Goal: Check status: Check status

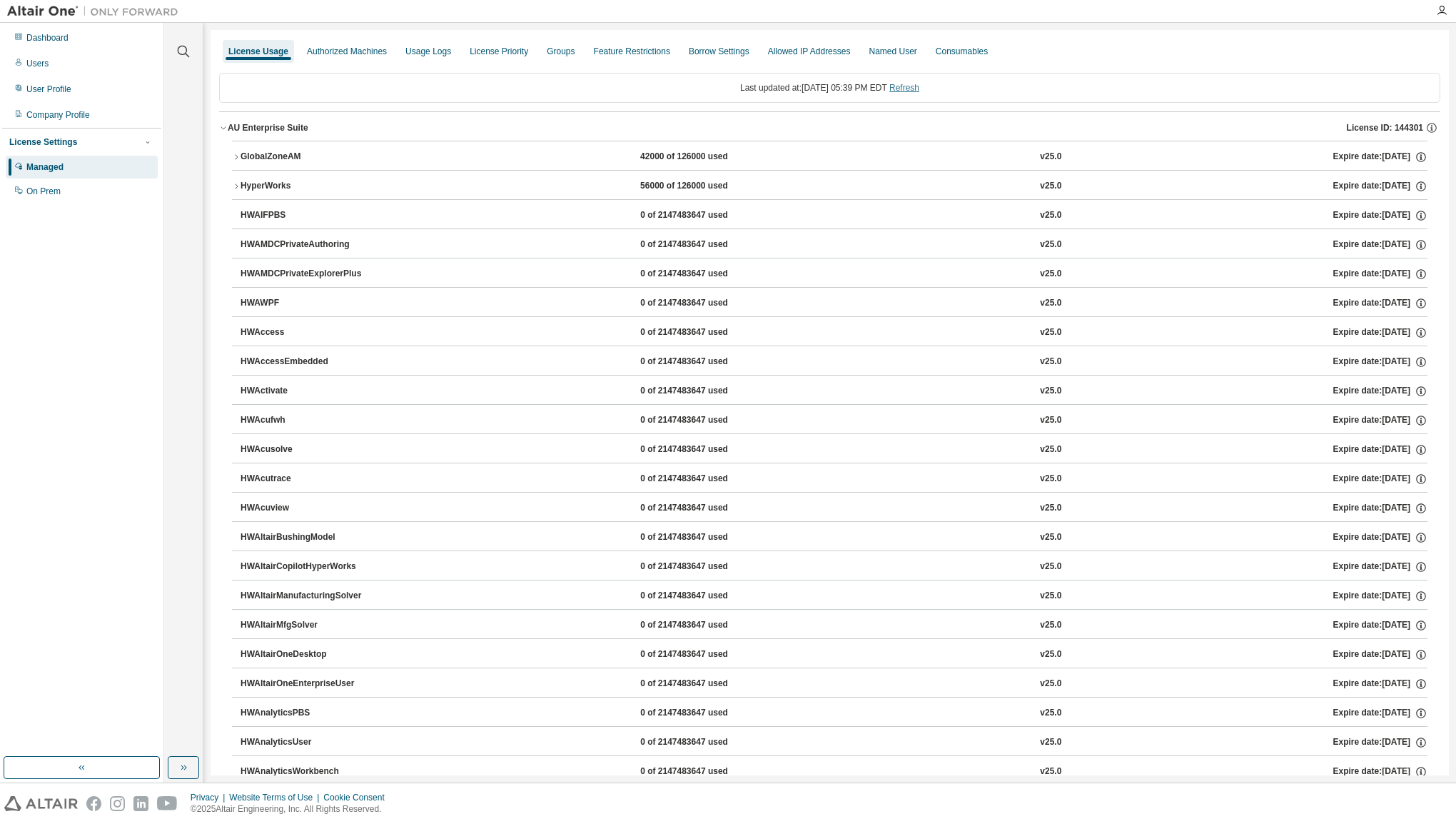
click at [916, 87] on link "Refresh" at bounding box center [904, 88] width 30 height 10
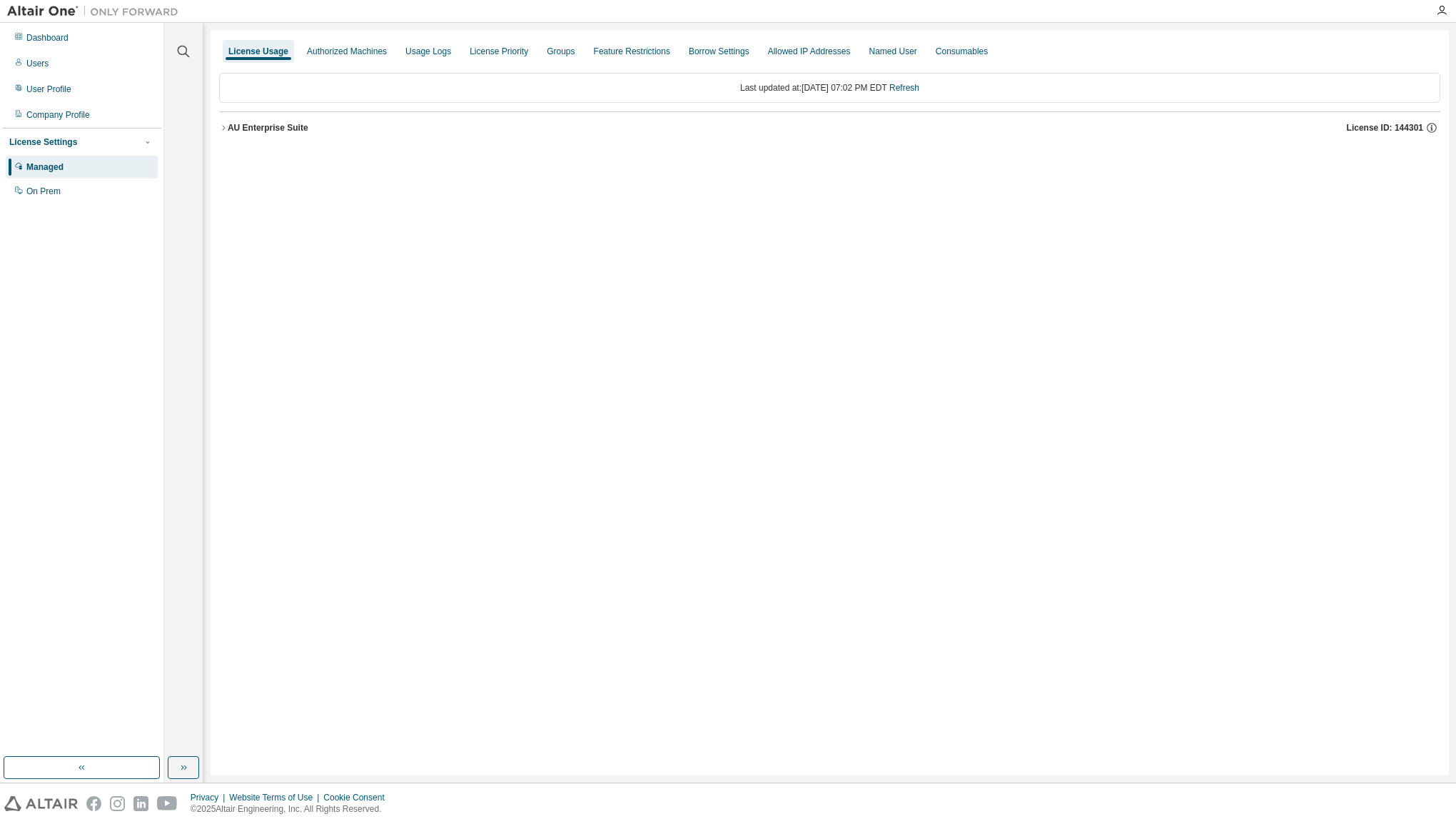
click at [1117, 263] on div "License Usage Authorized Machines Usage Logs License Priority Groups Feature Re…" at bounding box center [830, 402] width 1239 height 746
drag, startPoint x: 233, startPoint y: 124, endPoint x: 238, endPoint y: 133, distance: 10.3
click at [233, 124] on div "AU Enterprise Suite" at bounding box center [268, 128] width 81 height 11
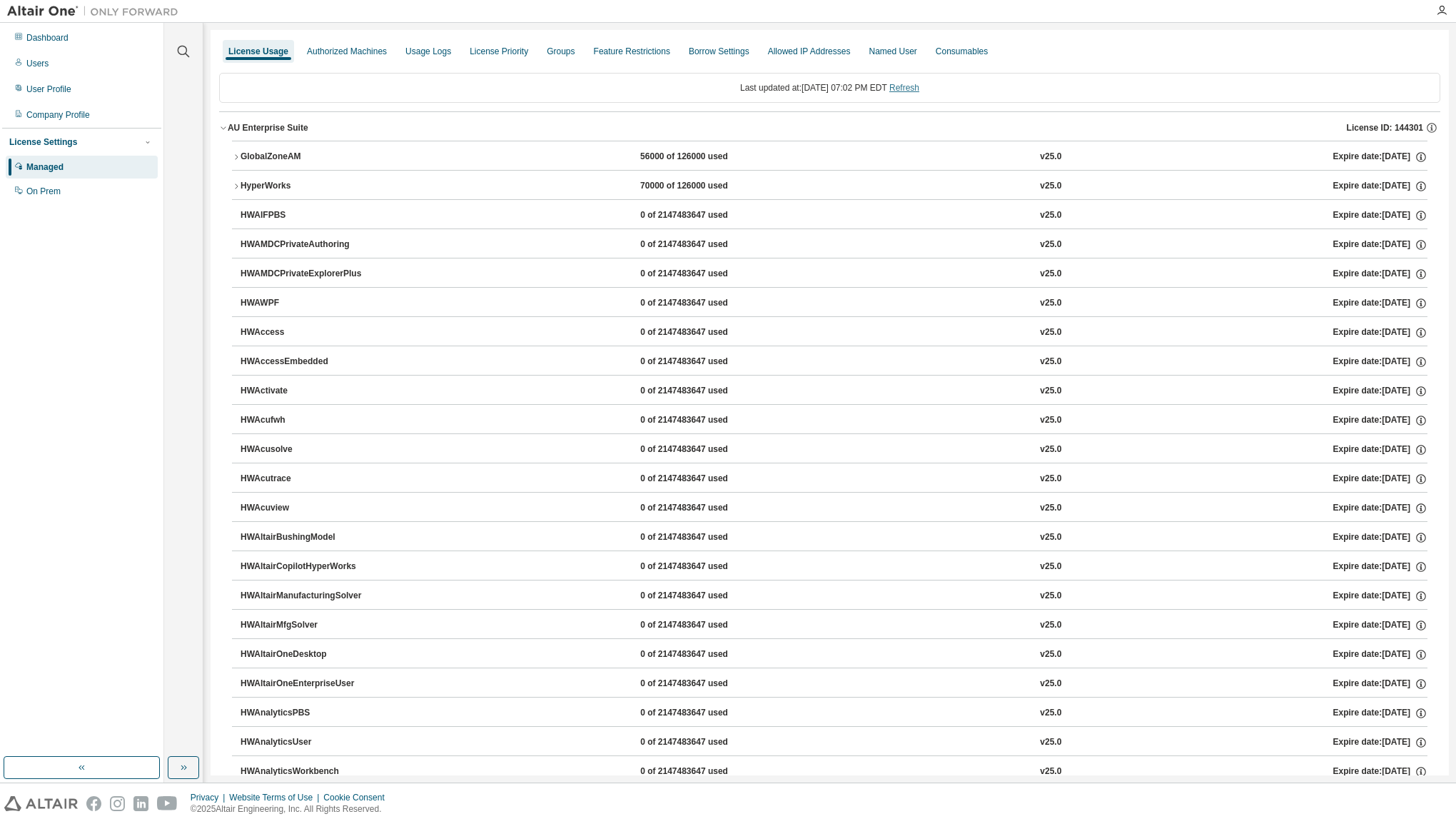
click at [919, 91] on link "Refresh" at bounding box center [904, 88] width 30 height 10
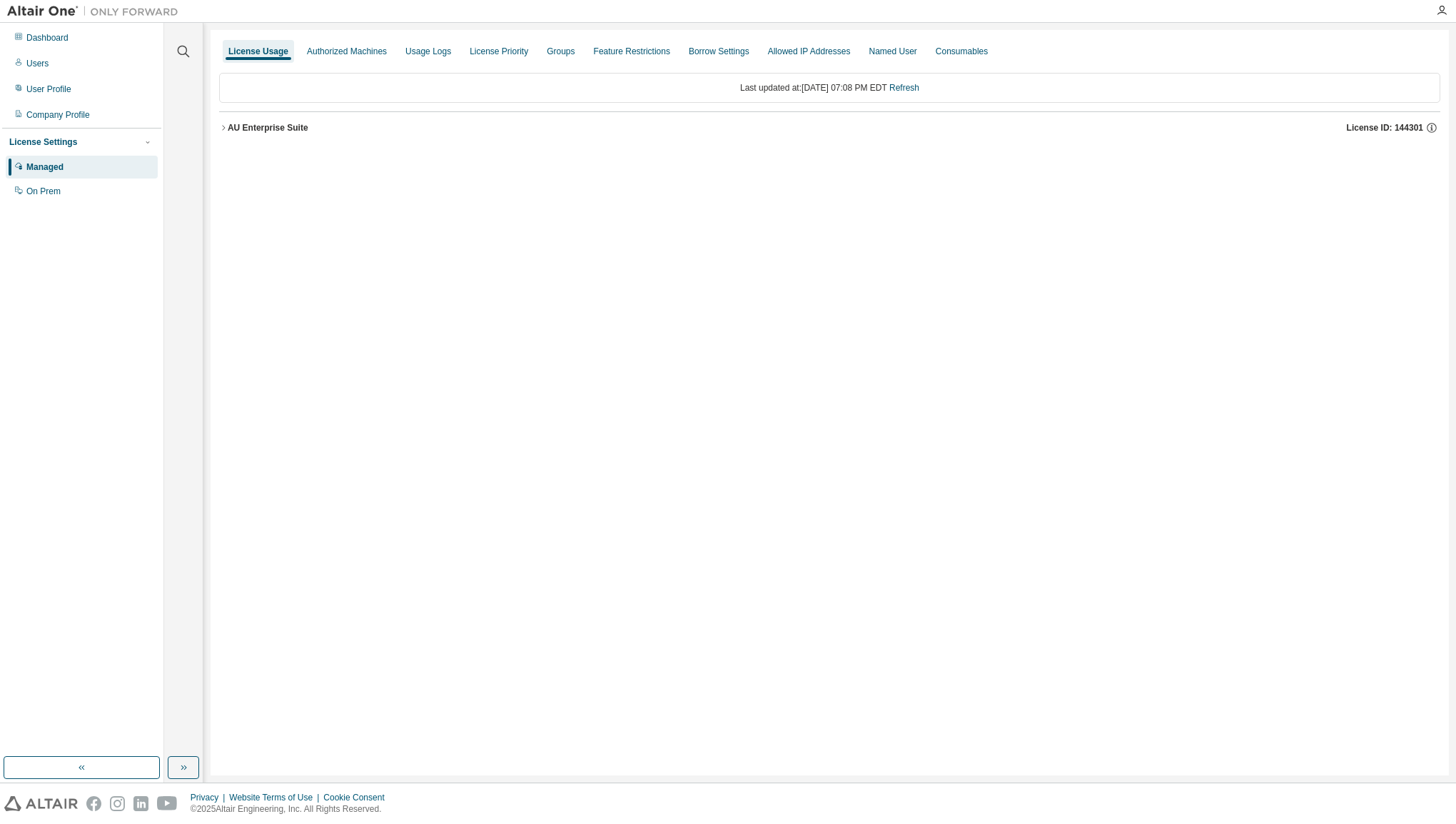
click at [232, 129] on div "AU Enterprise Suite" at bounding box center [268, 128] width 81 height 11
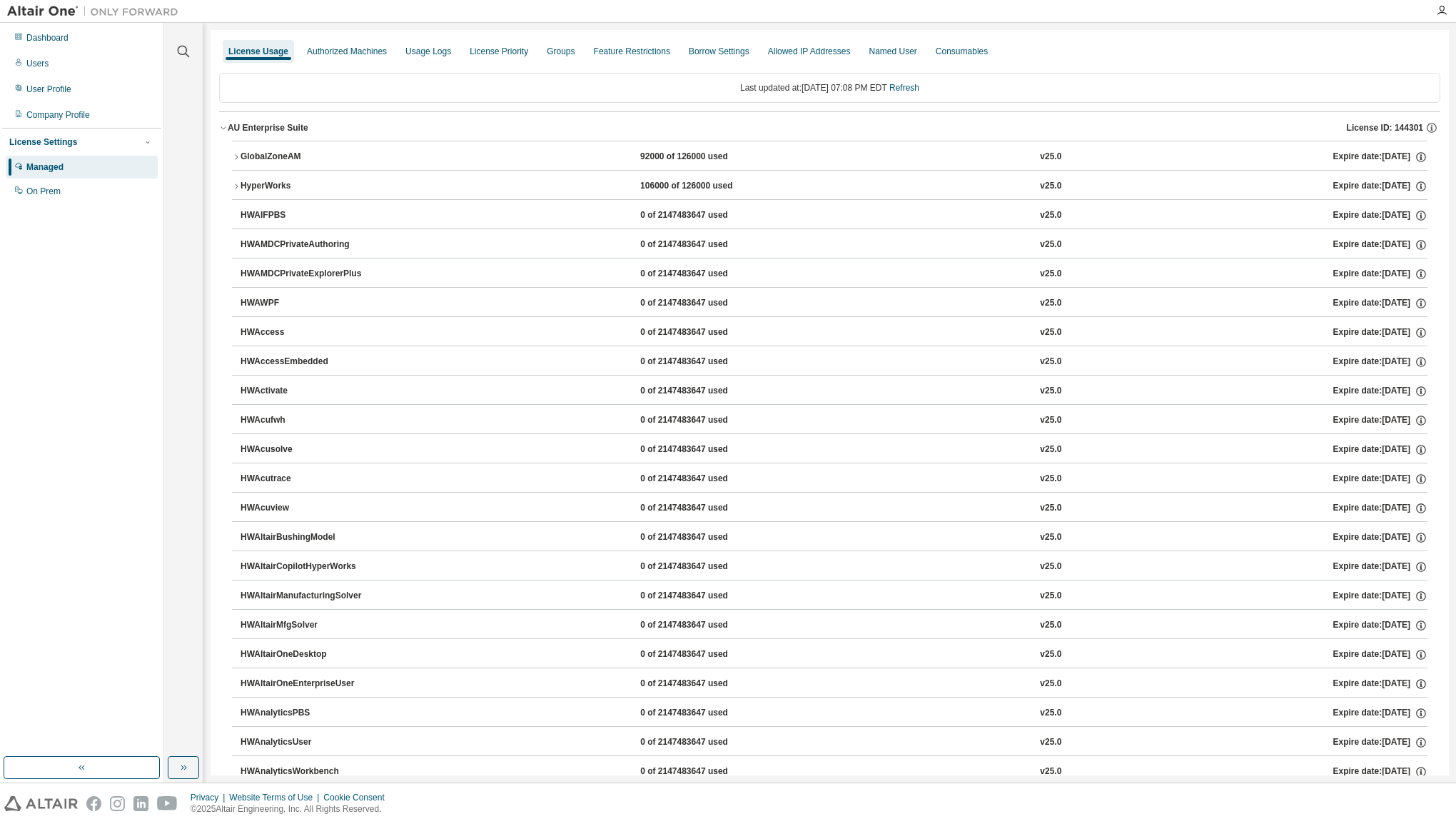
click at [232, 153] on icon "button" at bounding box center [236, 156] width 9 height 9
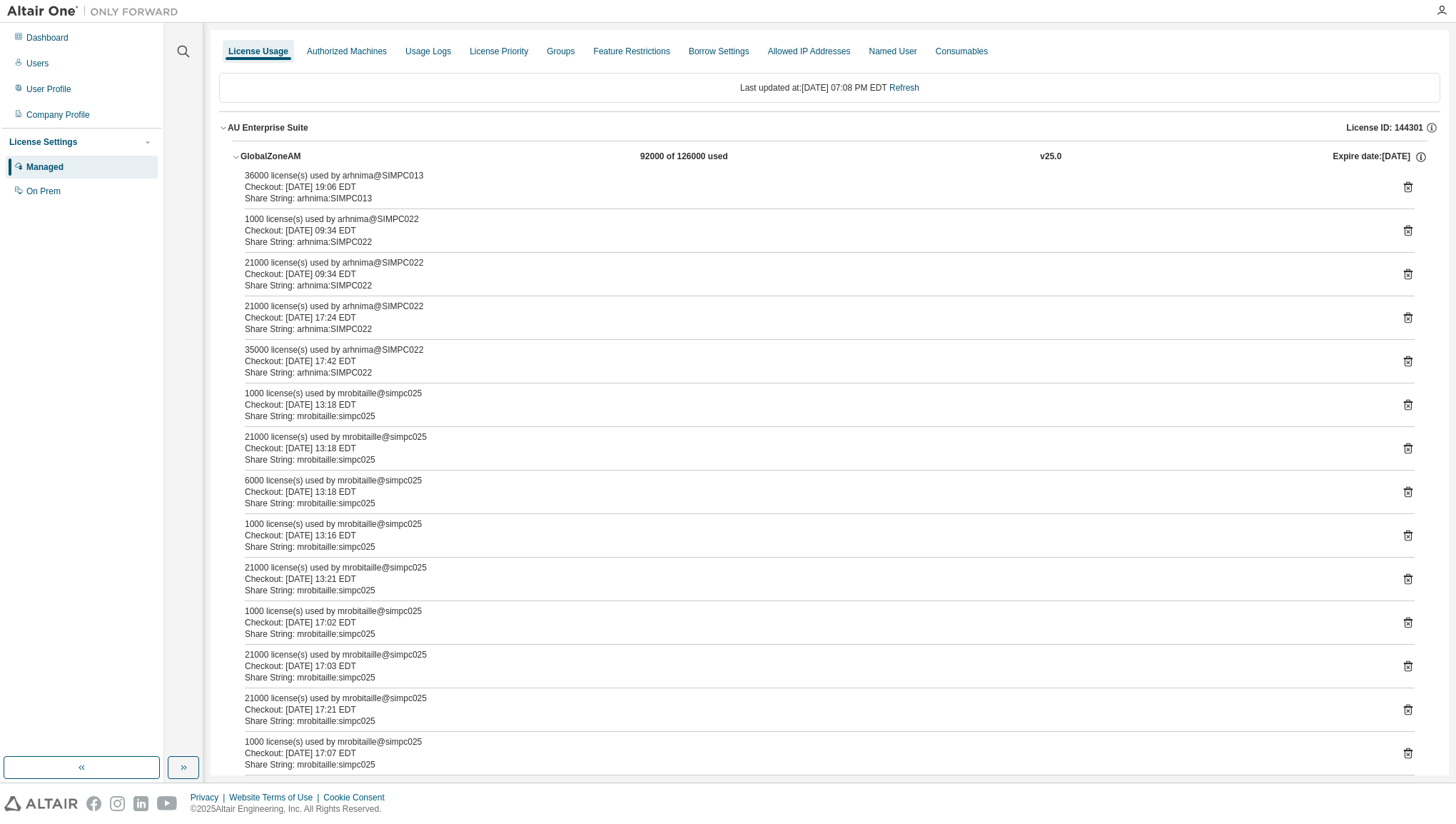
click at [235, 155] on icon "button" at bounding box center [236, 156] width 9 height 9
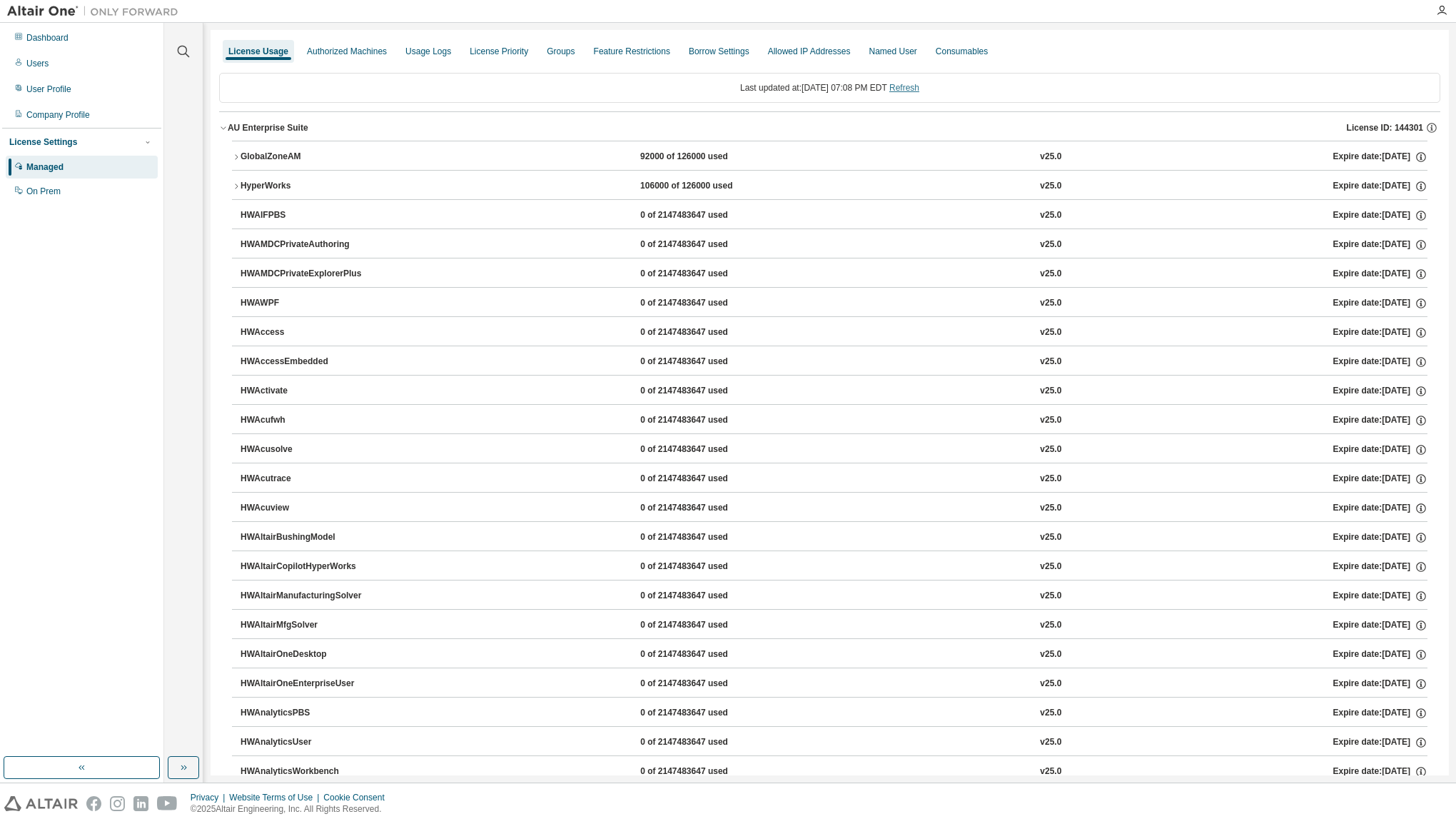
click at [919, 90] on link "Refresh" at bounding box center [904, 88] width 30 height 10
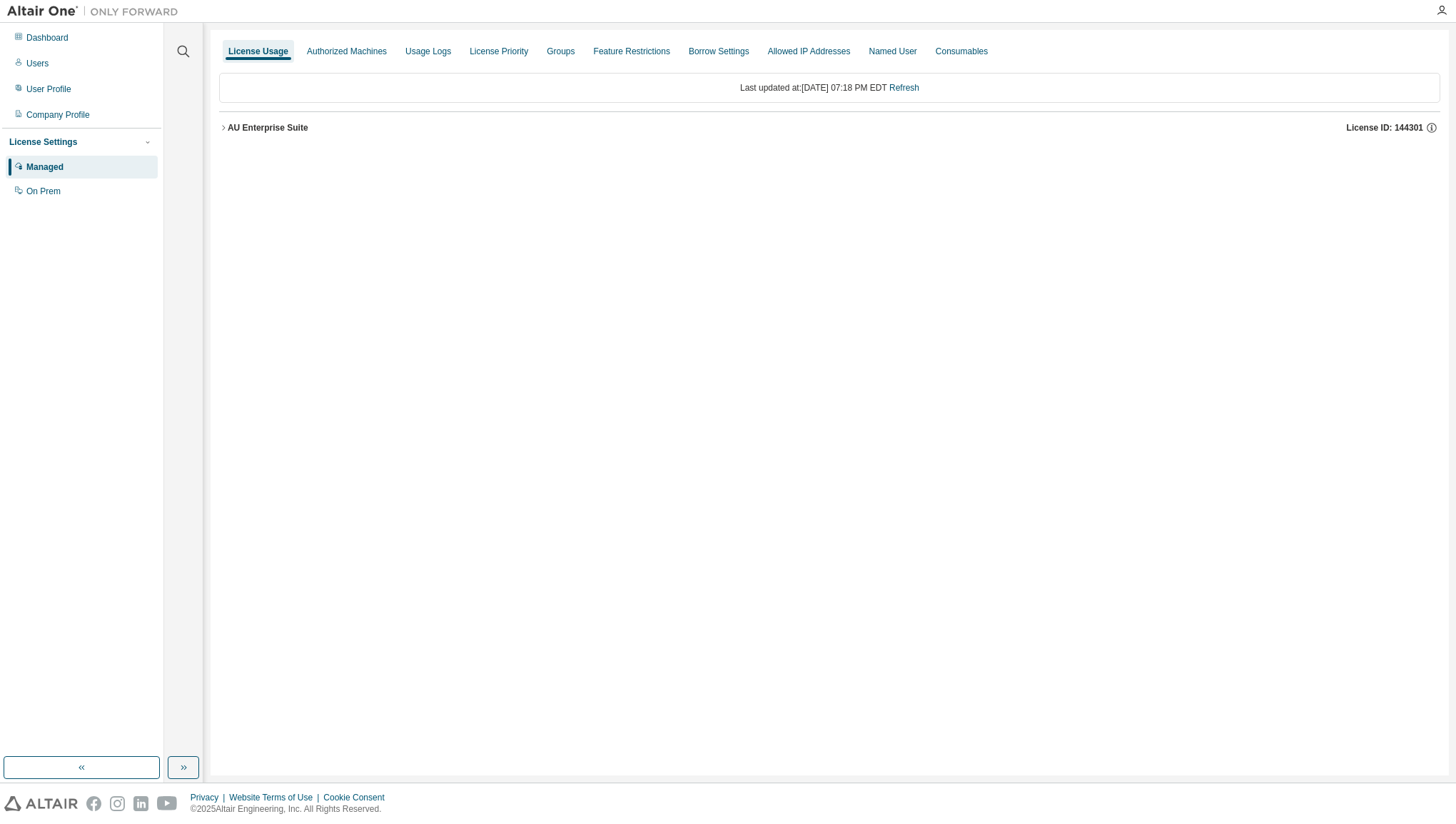
click at [224, 127] on icon "button" at bounding box center [223, 128] width 9 height 9
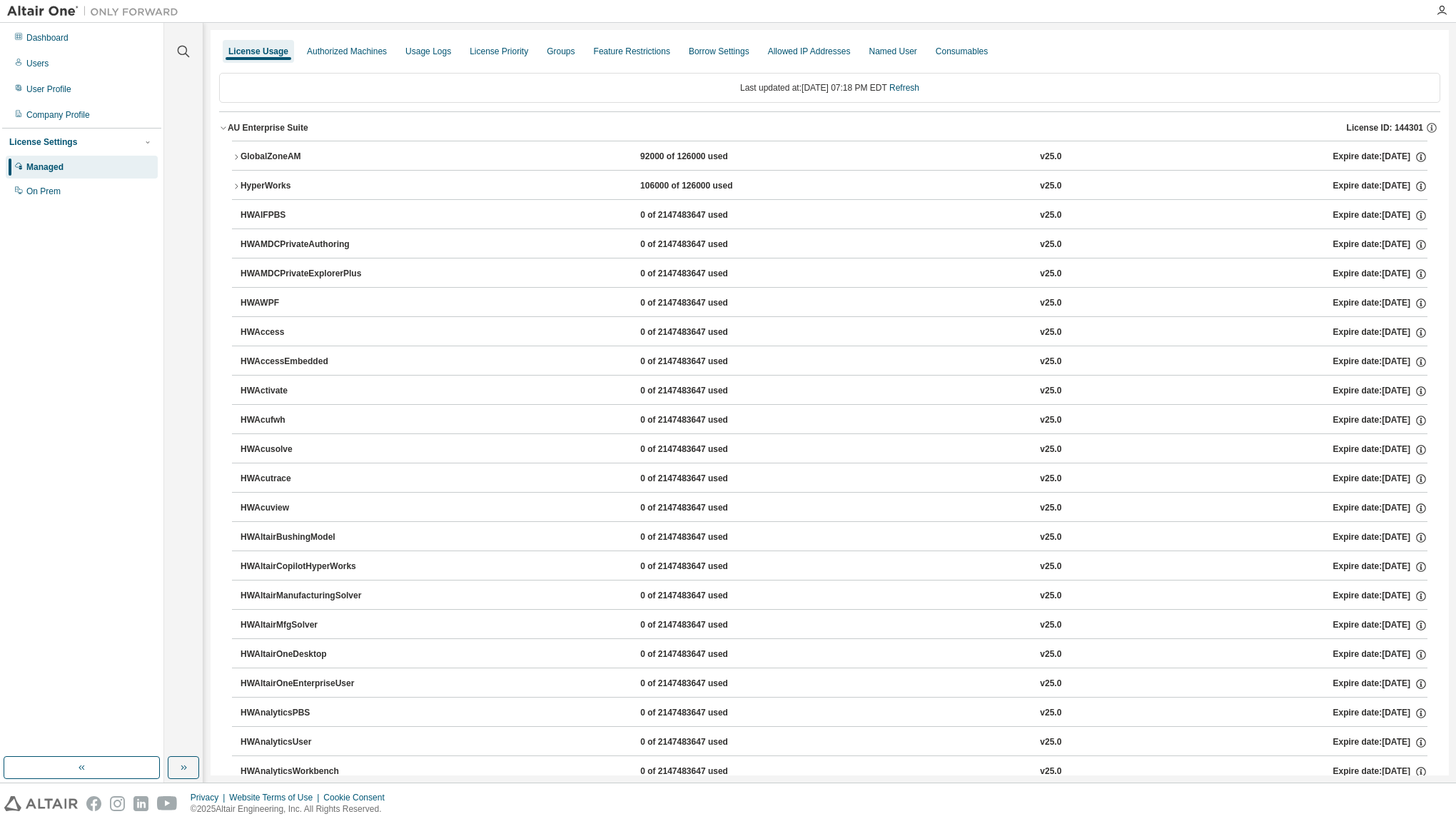
click at [233, 127] on div "AU Enterprise Suite" at bounding box center [268, 128] width 81 height 11
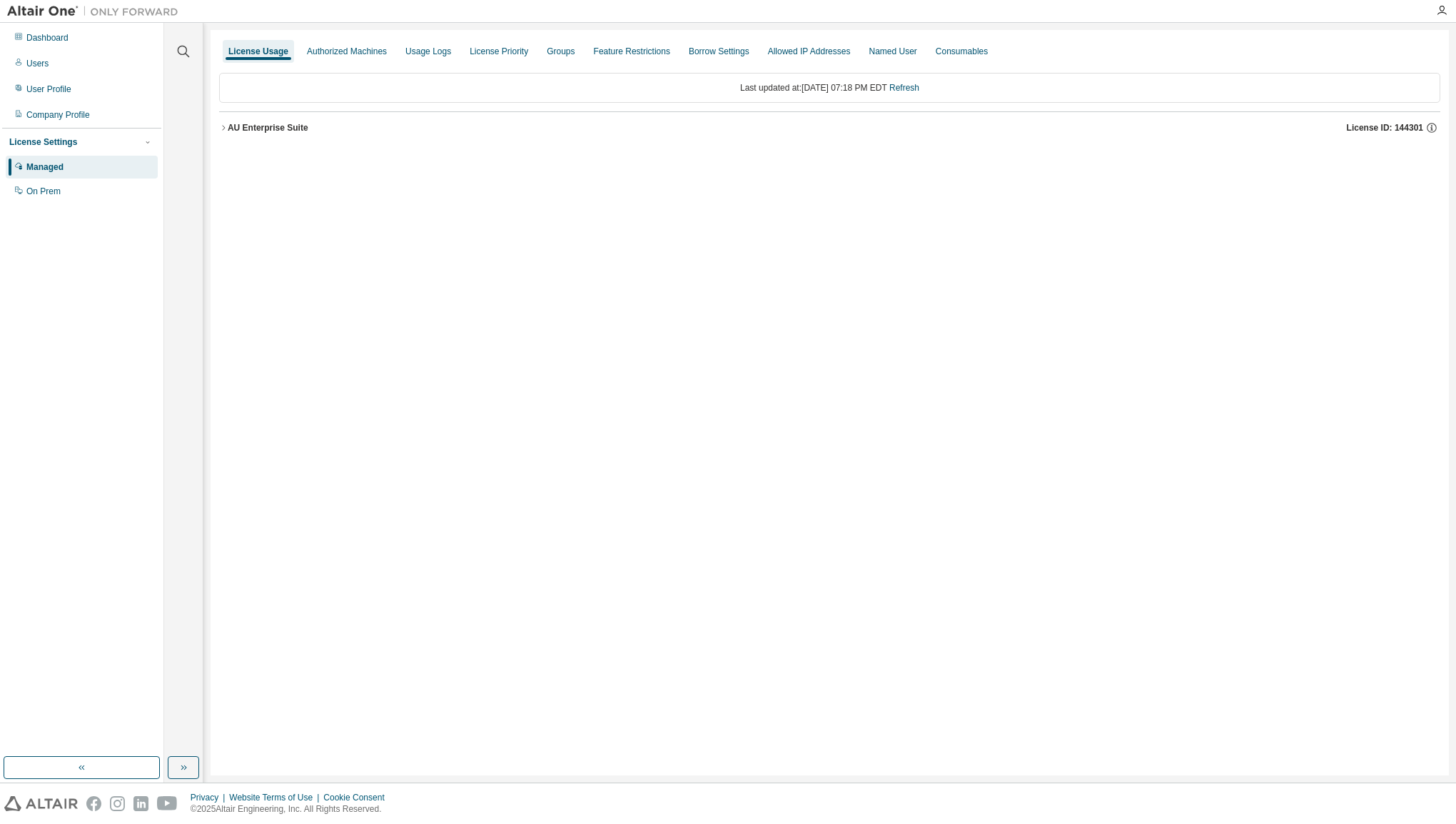
click at [234, 130] on div "AU Enterprise Suite" at bounding box center [268, 128] width 81 height 11
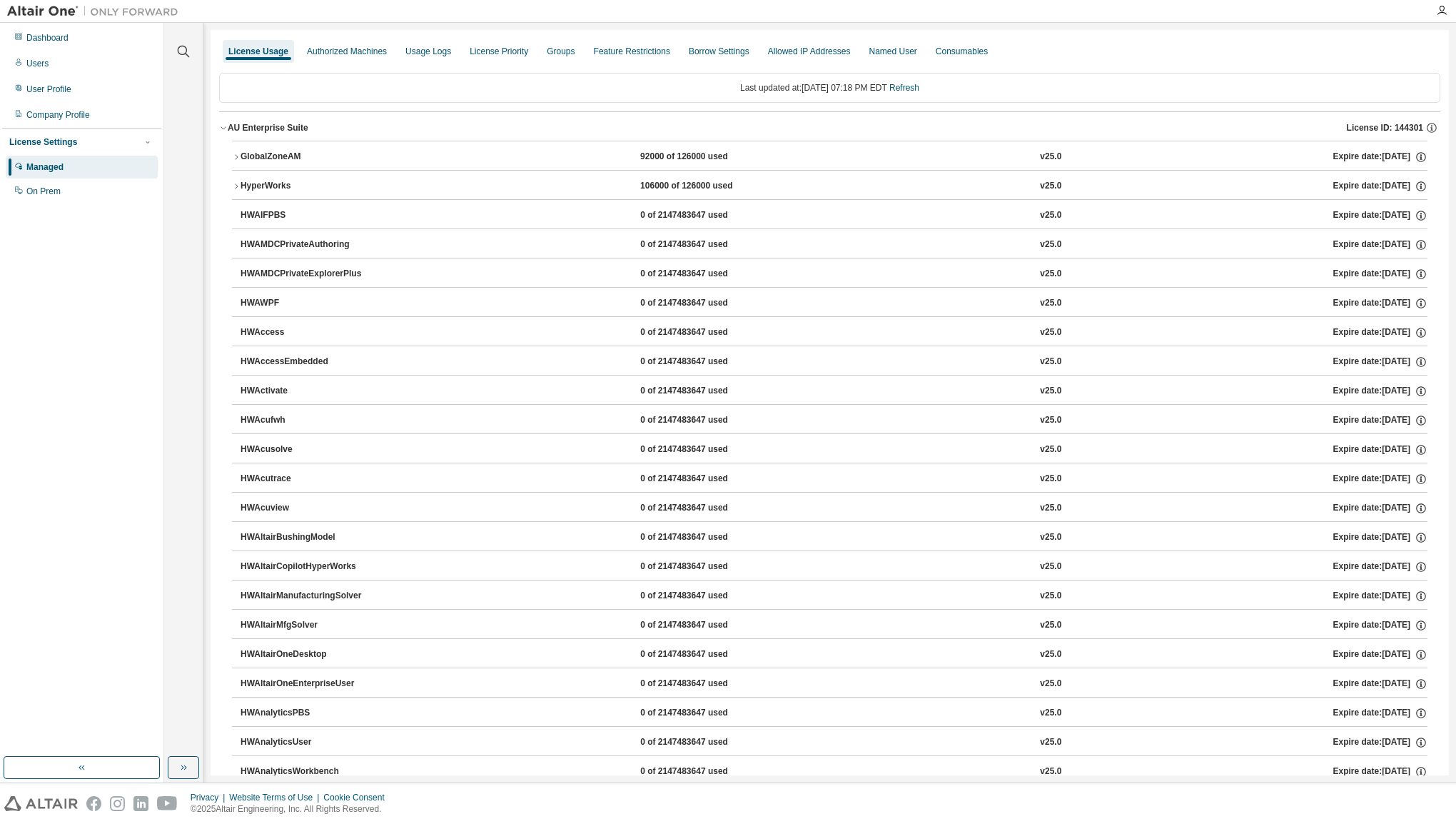
click at [238, 184] on icon "button" at bounding box center [236, 186] width 9 height 9
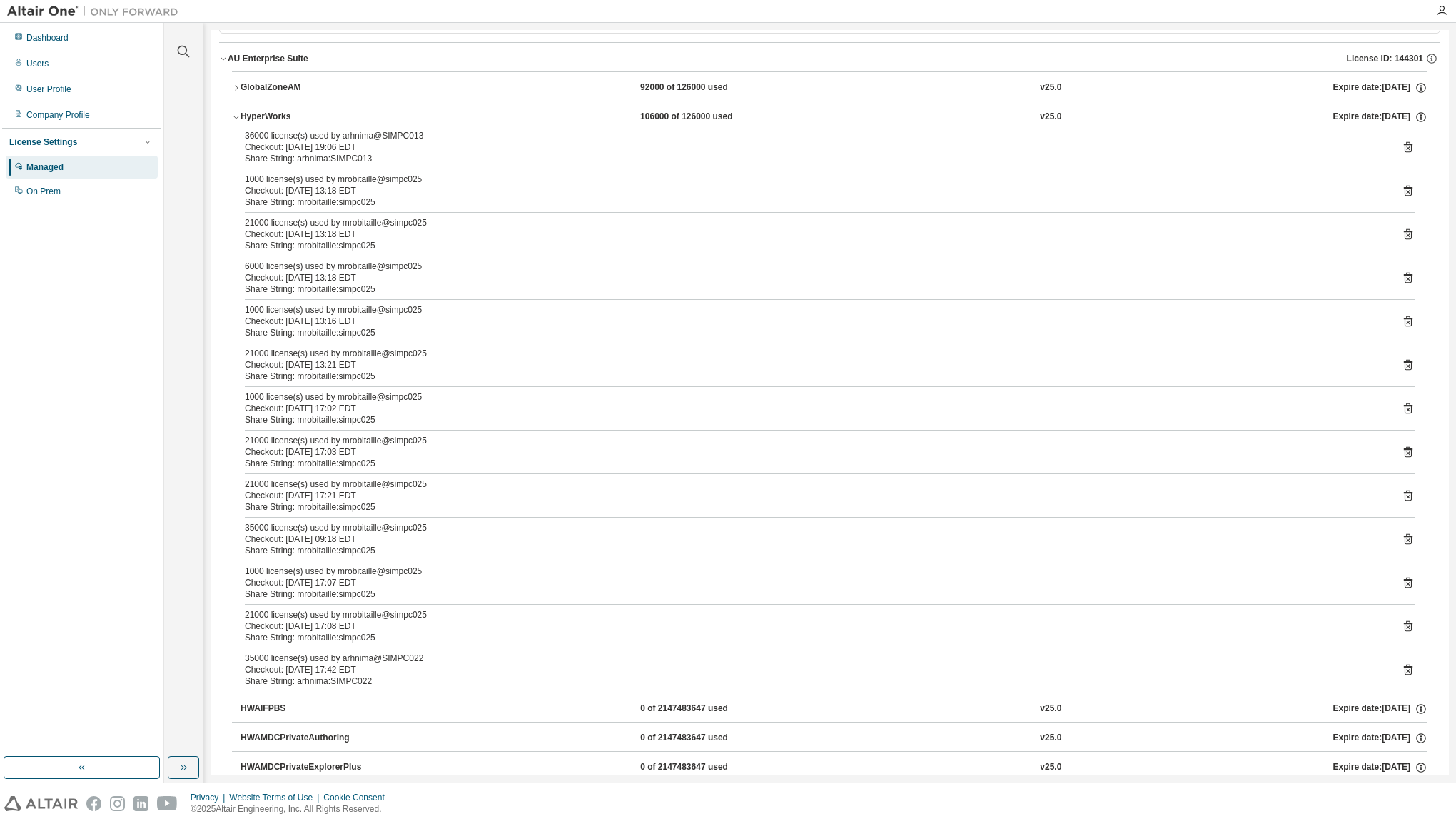
scroll to position [72, 0]
click at [240, 115] on div "HyperWorks" at bounding box center [304, 114] width 129 height 12
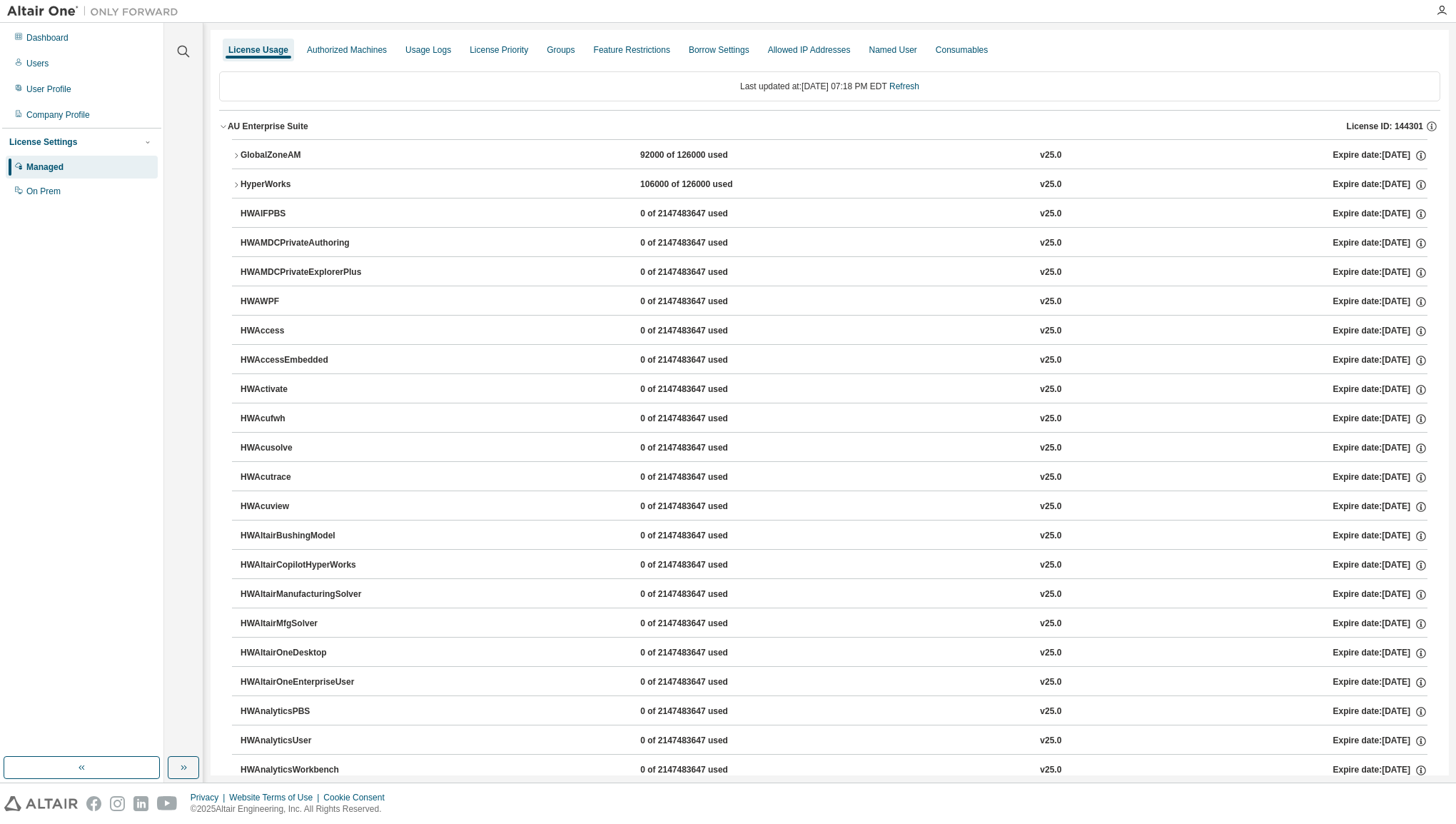
scroll to position [0, 0]
click at [919, 86] on link "Refresh" at bounding box center [904, 88] width 30 height 10
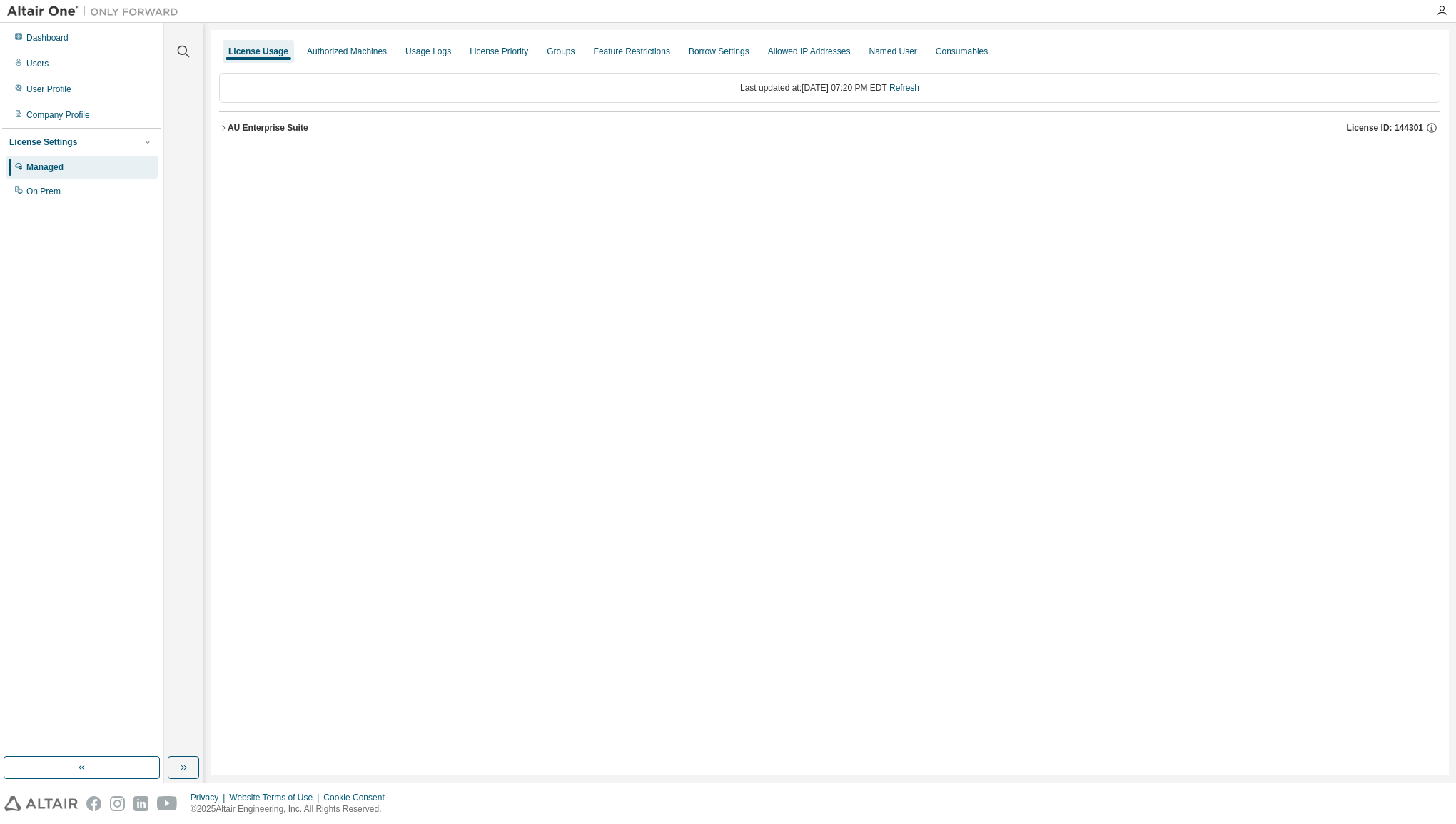
click at [251, 130] on div "AU Enterprise Suite" at bounding box center [268, 128] width 81 height 11
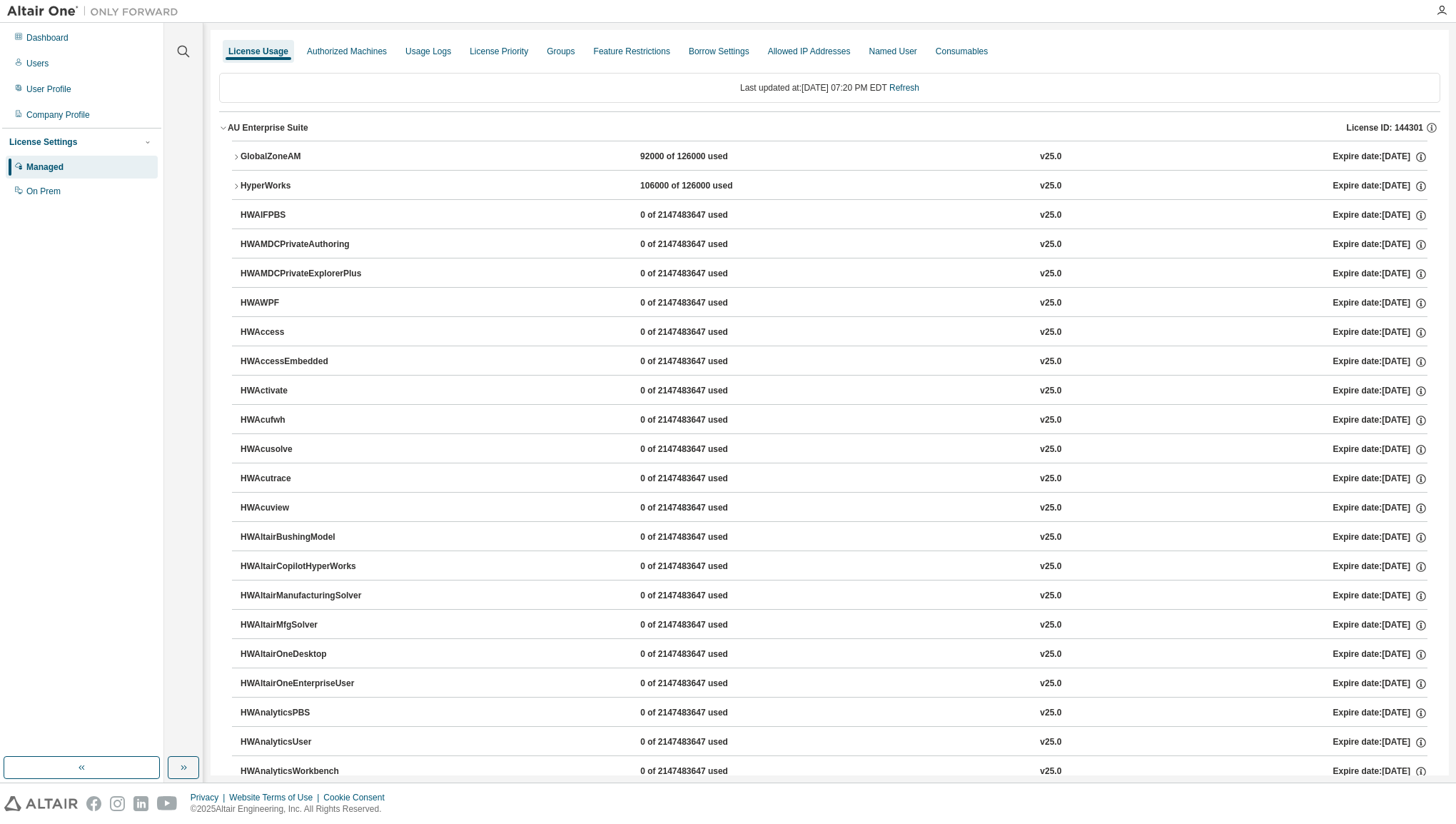
click at [233, 186] on icon "button" at bounding box center [236, 186] width 9 height 9
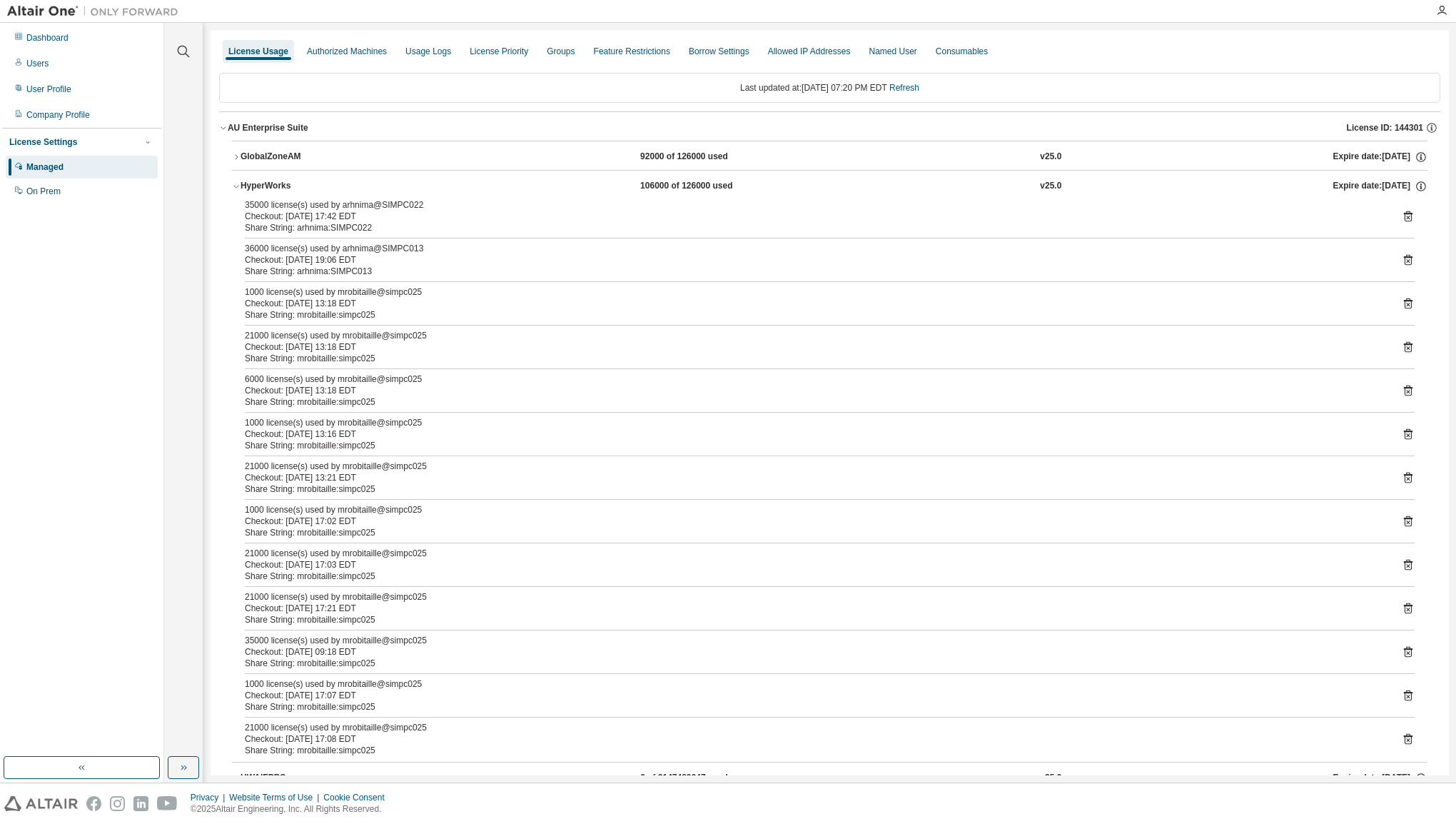
click at [385, 215] on div "Checkout: [DATE] 17:42 EDT" at bounding box center [812, 216] width 1136 height 11
click at [1402, 215] on icon at bounding box center [1407, 216] width 12 height 12
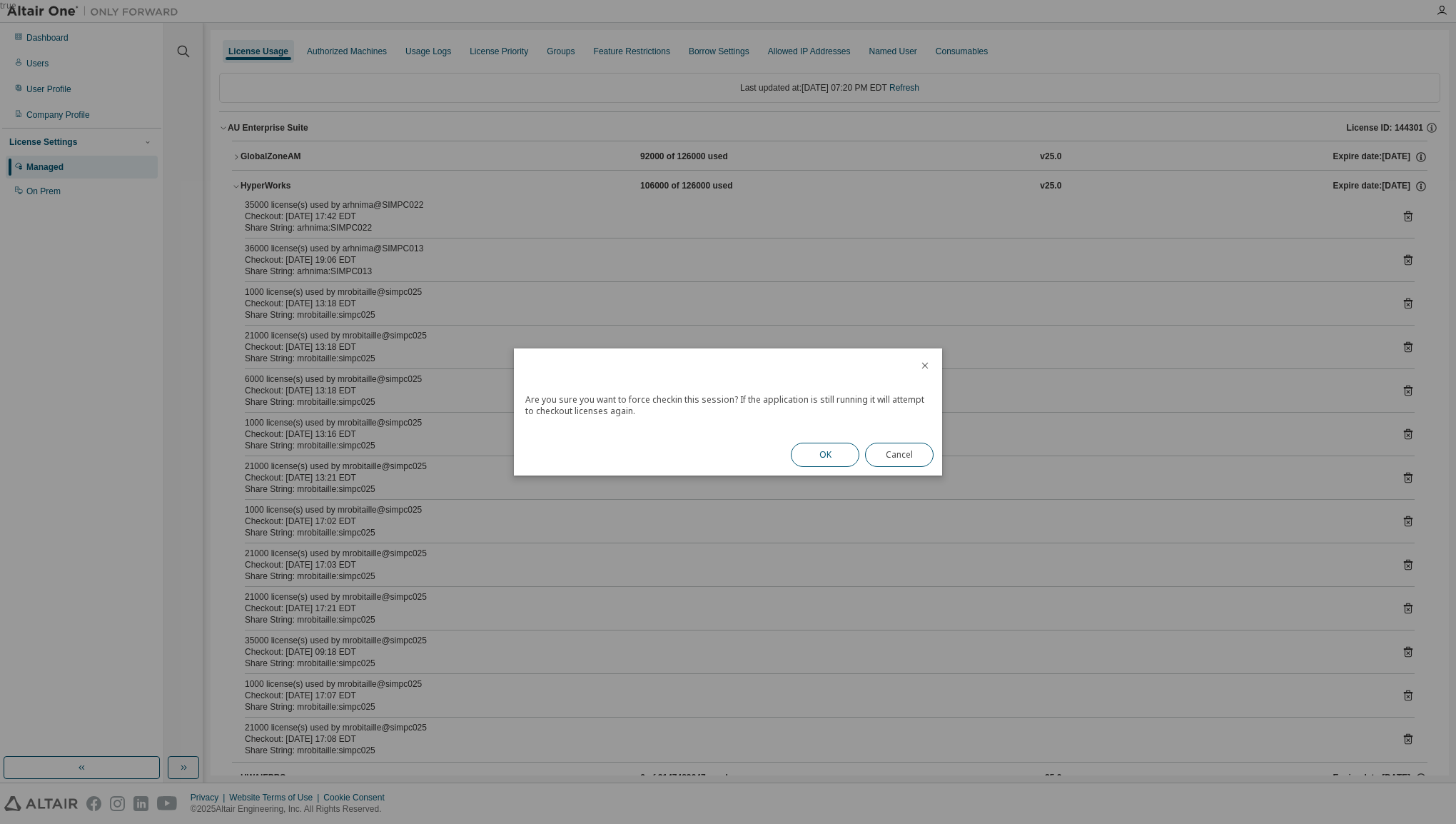
click at [811, 453] on button "OK" at bounding box center [826, 454] width 69 height 24
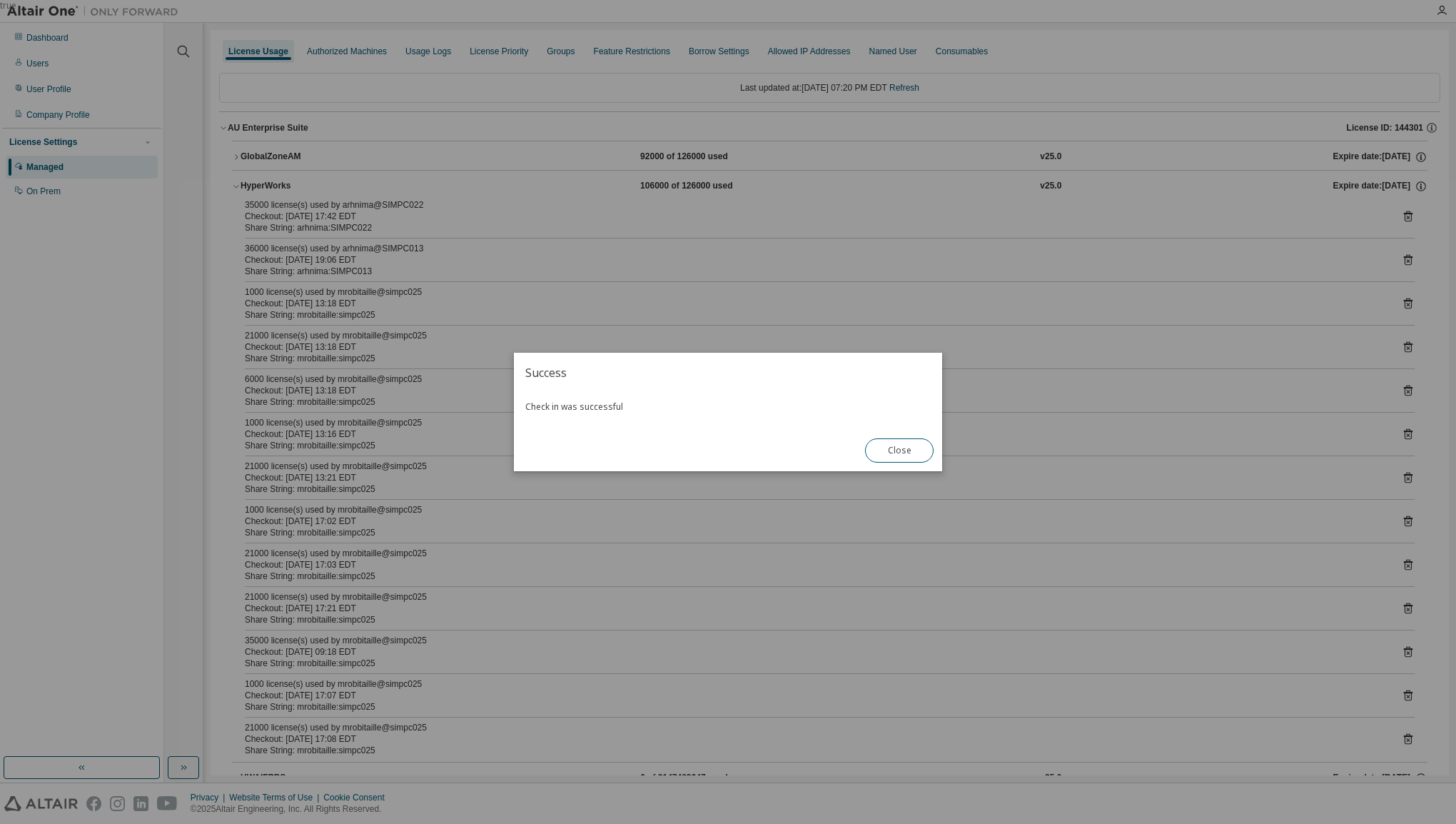
click at [899, 456] on button "Close" at bounding box center [899, 450] width 69 height 24
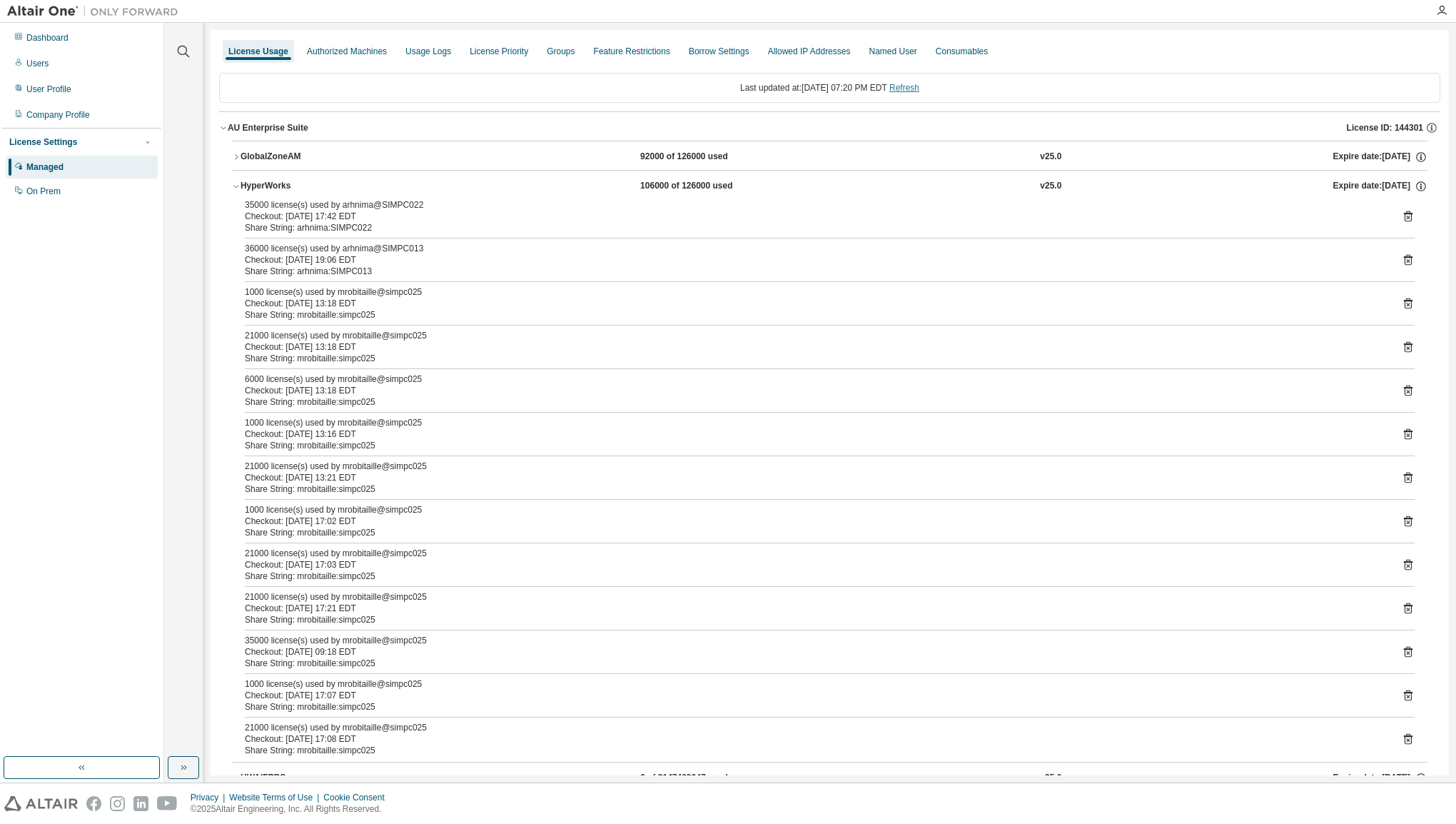
click at [919, 87] on link "Refresh" at bounding box center [904, 88] width 30 height 10
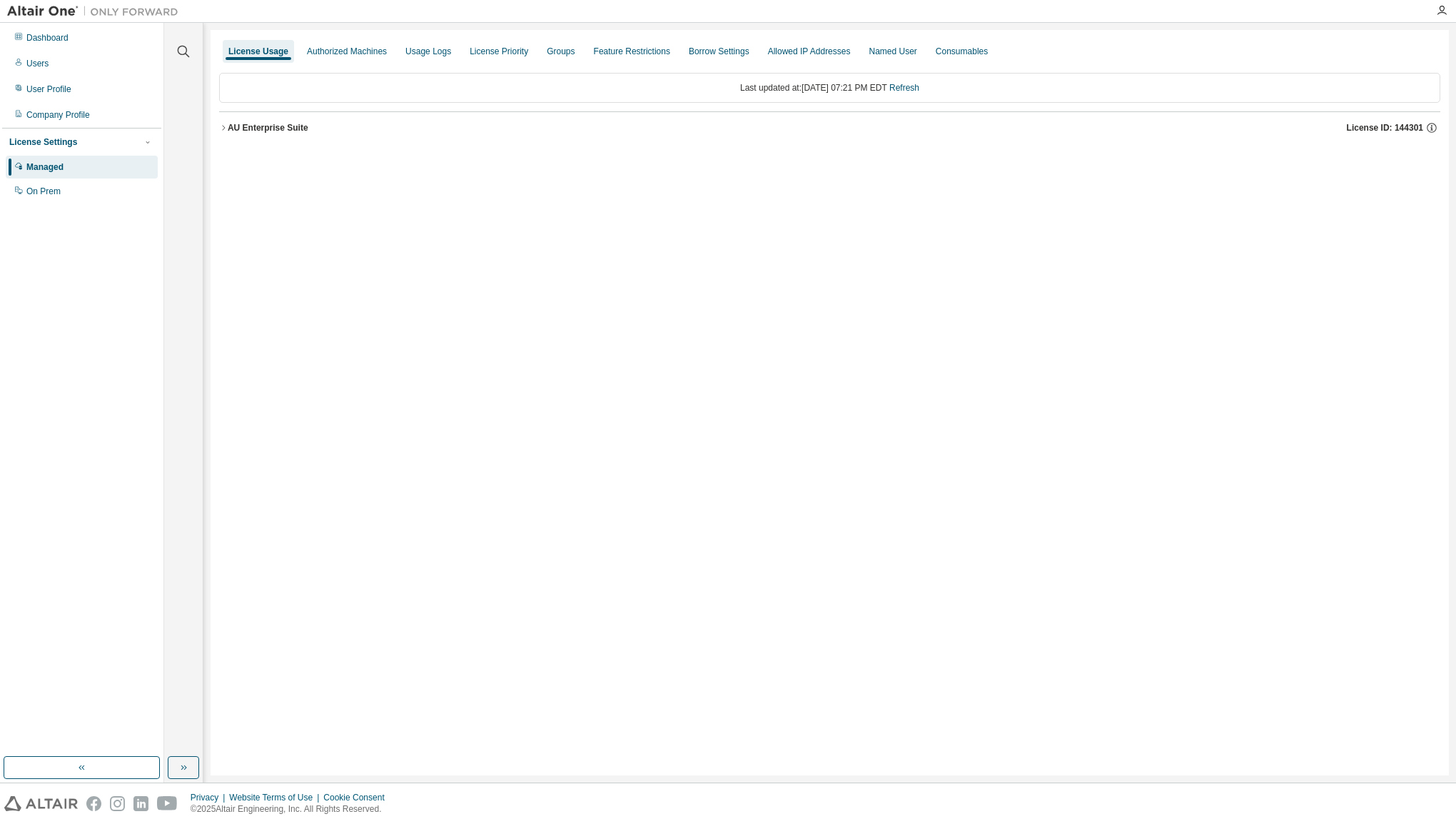
click at [239, 127] on div "AU Enterprise Suite" at bounding box center [268, 128] width 81 height 11
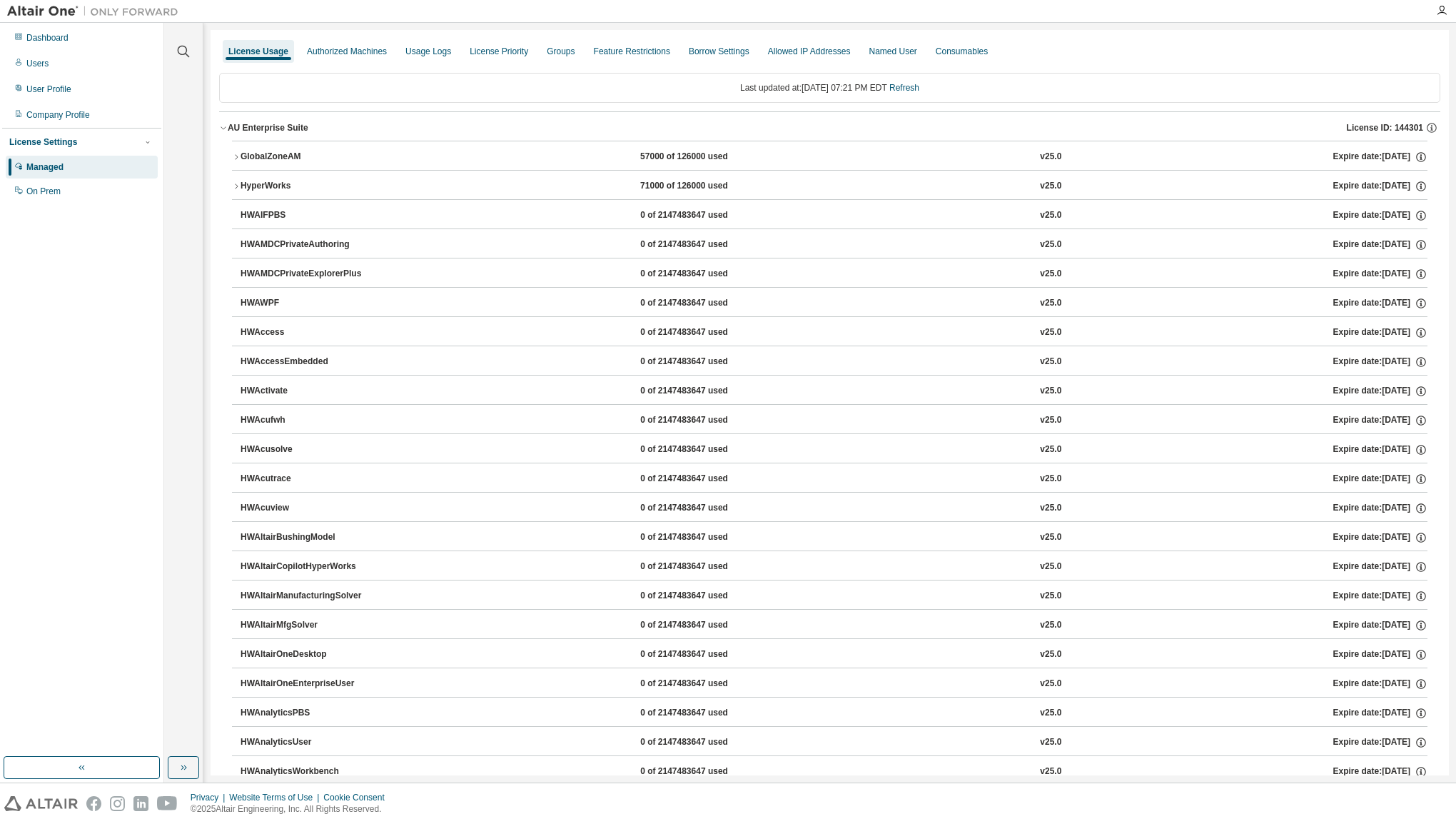
click at [236, 193] on button "HyperWorks 71000 of 126000 used v25.0 Expire date: [DATE]" at bounding box center [830, 186] width 1196 height 31
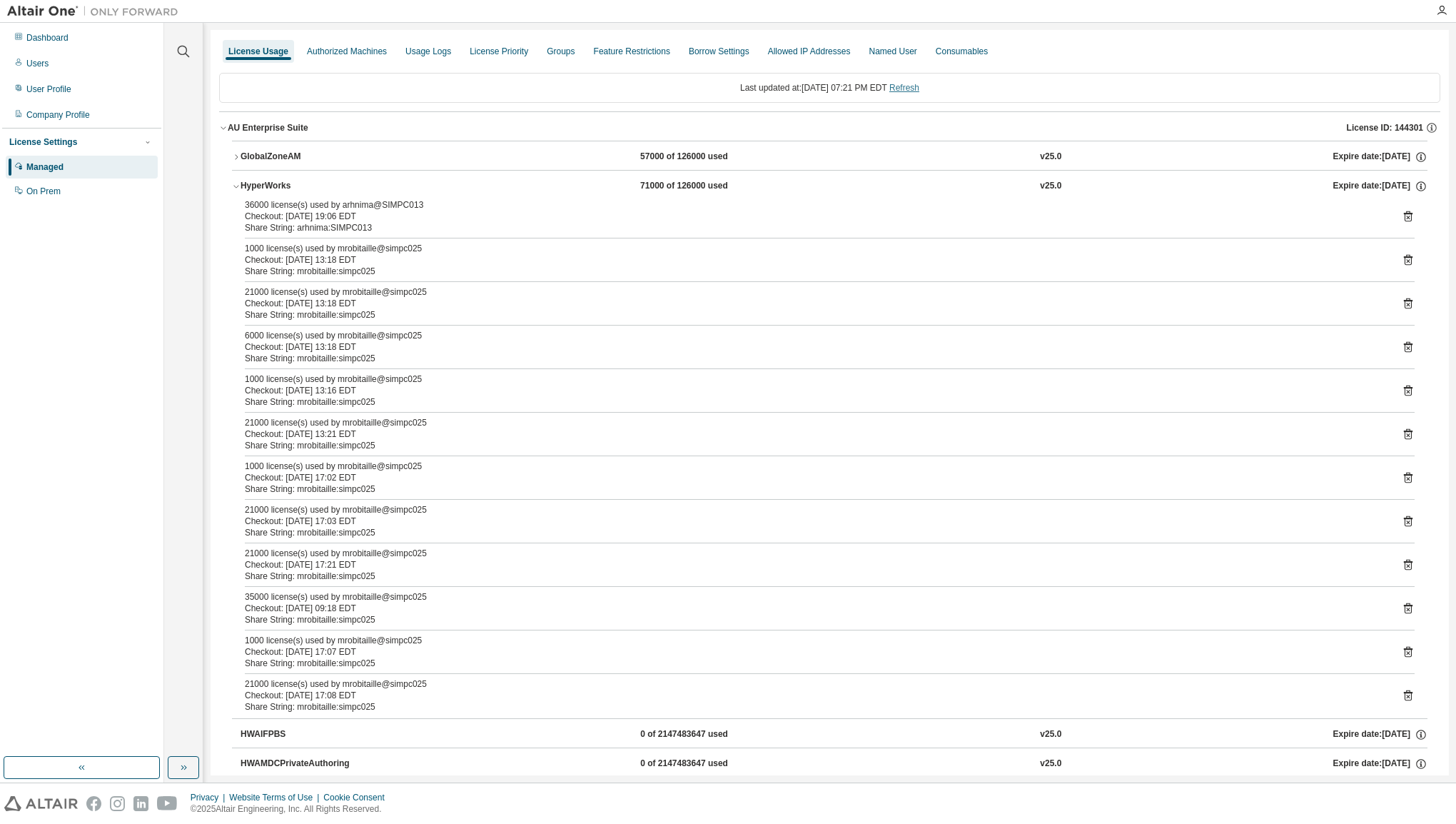
click at [919, 83] on link "Refresh" at bounding box center [904, 88] width 30 height 10
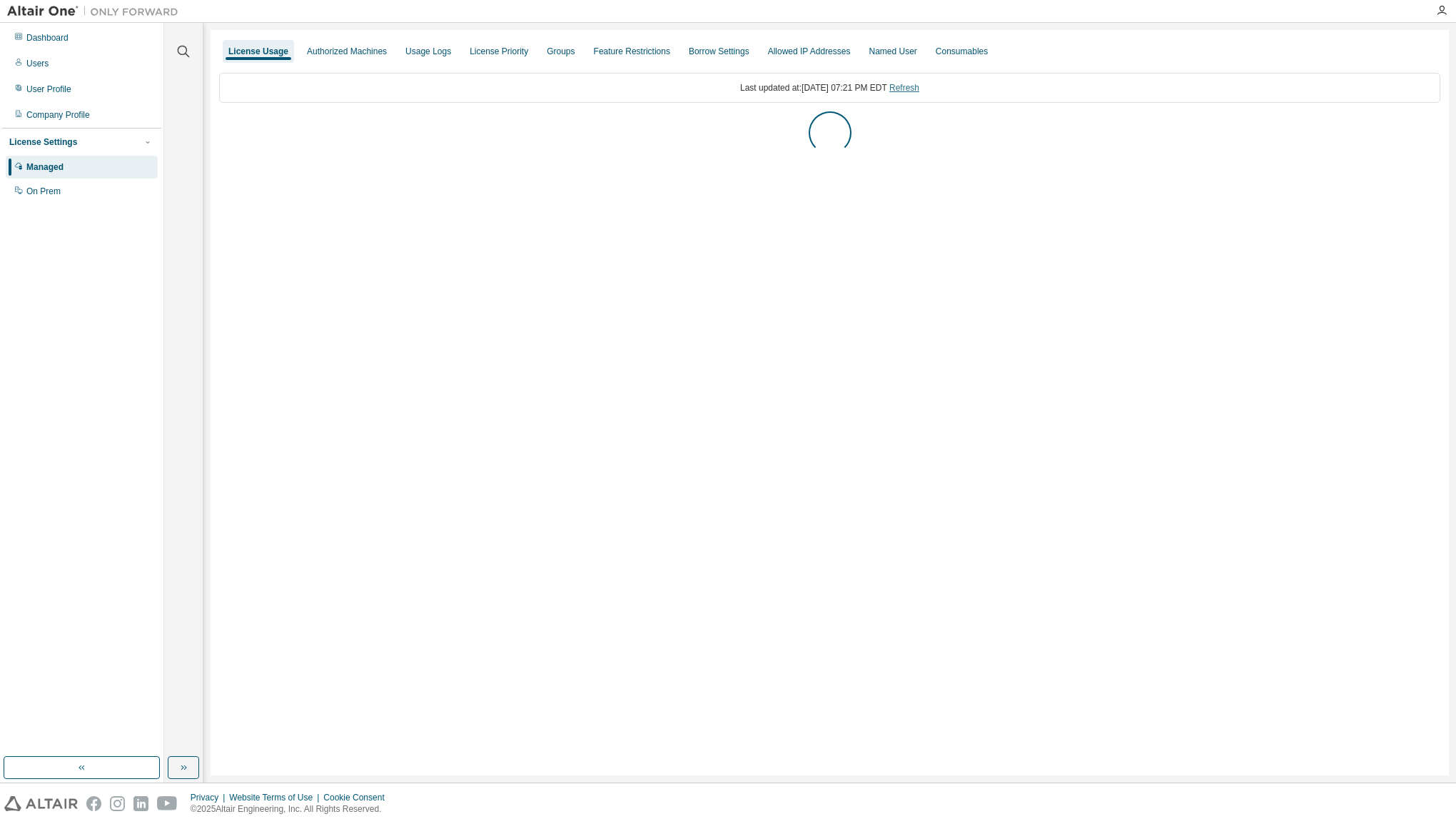
click at [919, 87] on link "Refresh" at bounding box center [904, 88] width 30 height 10
click at [226, 127] on icon "button" at bounding box center [223, 128] width 9 height 9
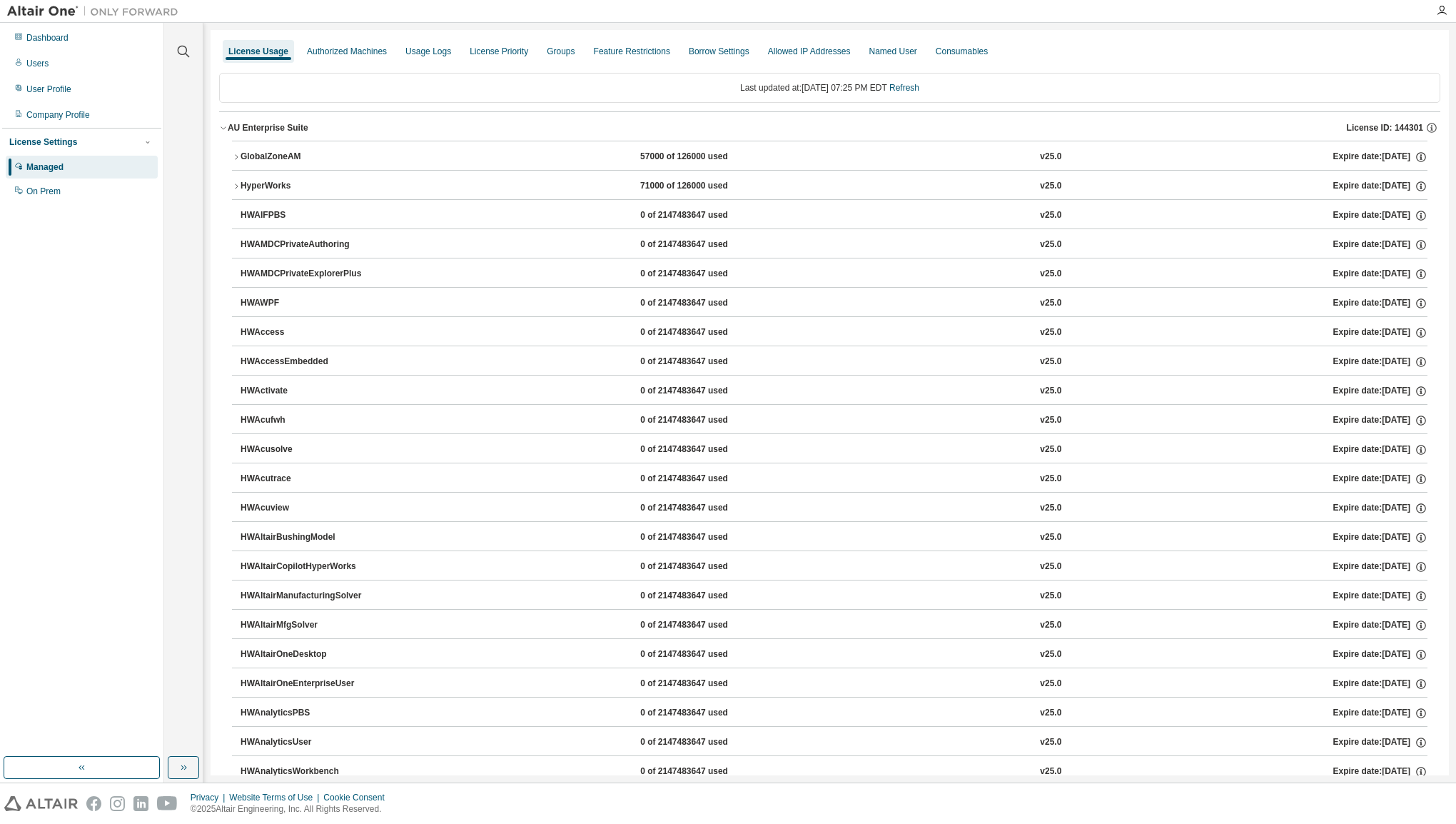
click at [237, 183] on icon "button" at bounding box center [236, 186] width 9 height 9
